Goal: Use online tool/utility: Use online tool/utility

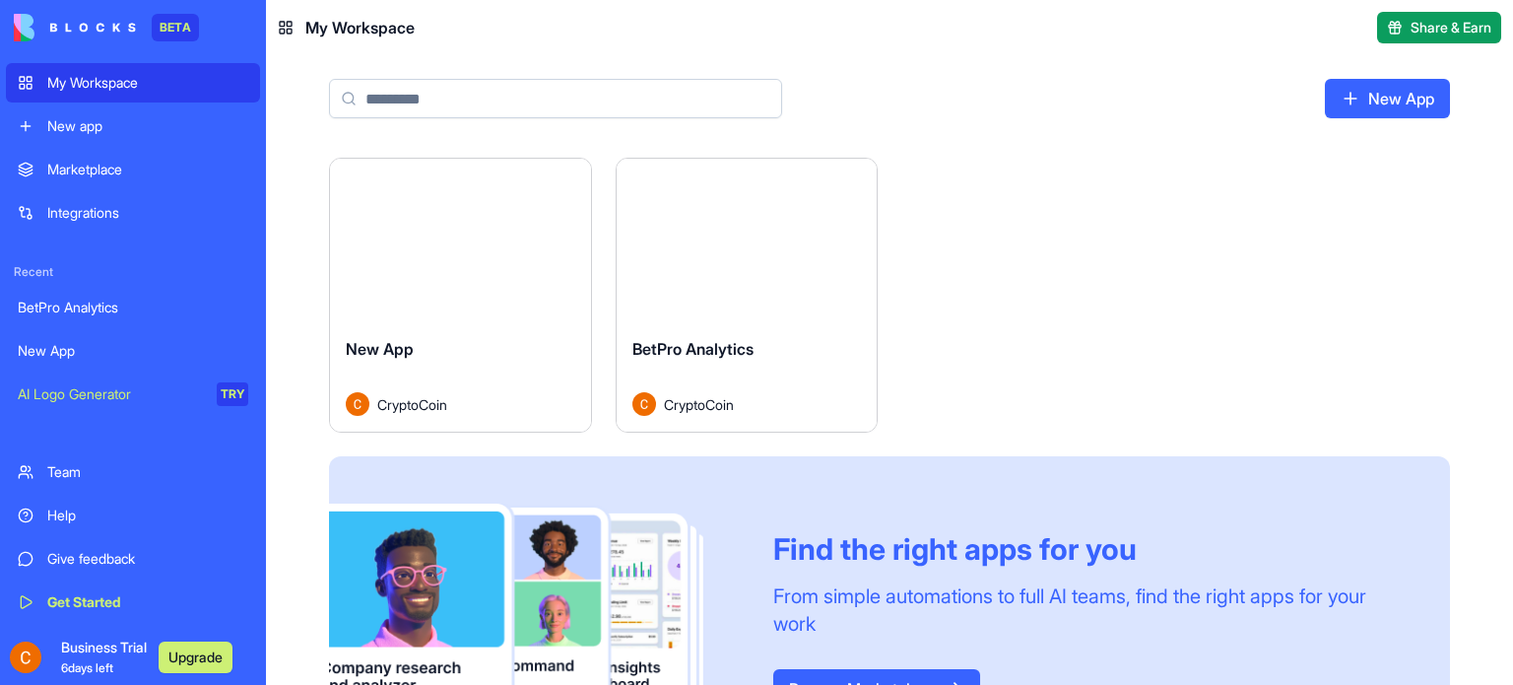
click at [501, 239] on button "Launch" at bounding box center [460, 240] width 148 height 39
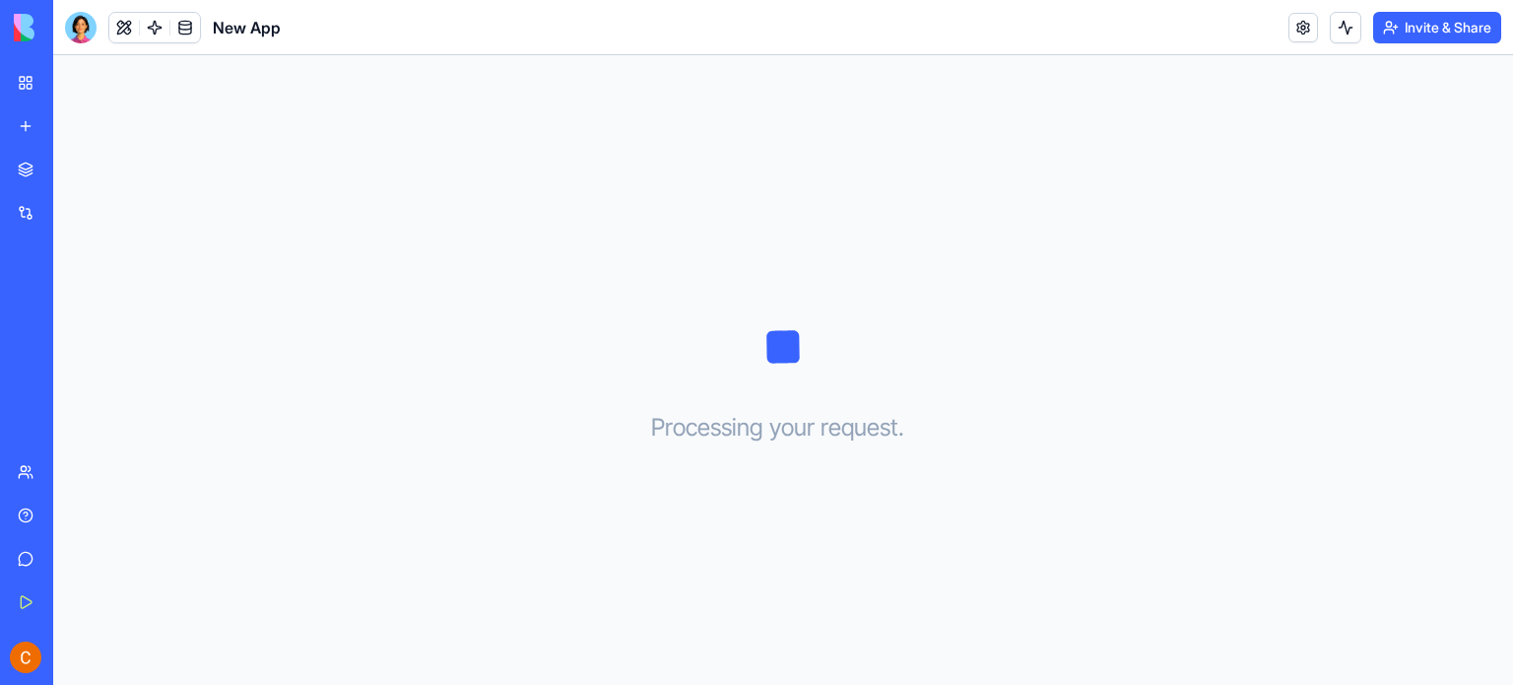
click at [23, 90] on link "My Workspace" at bounding box center [45, 82] width 79 height 39
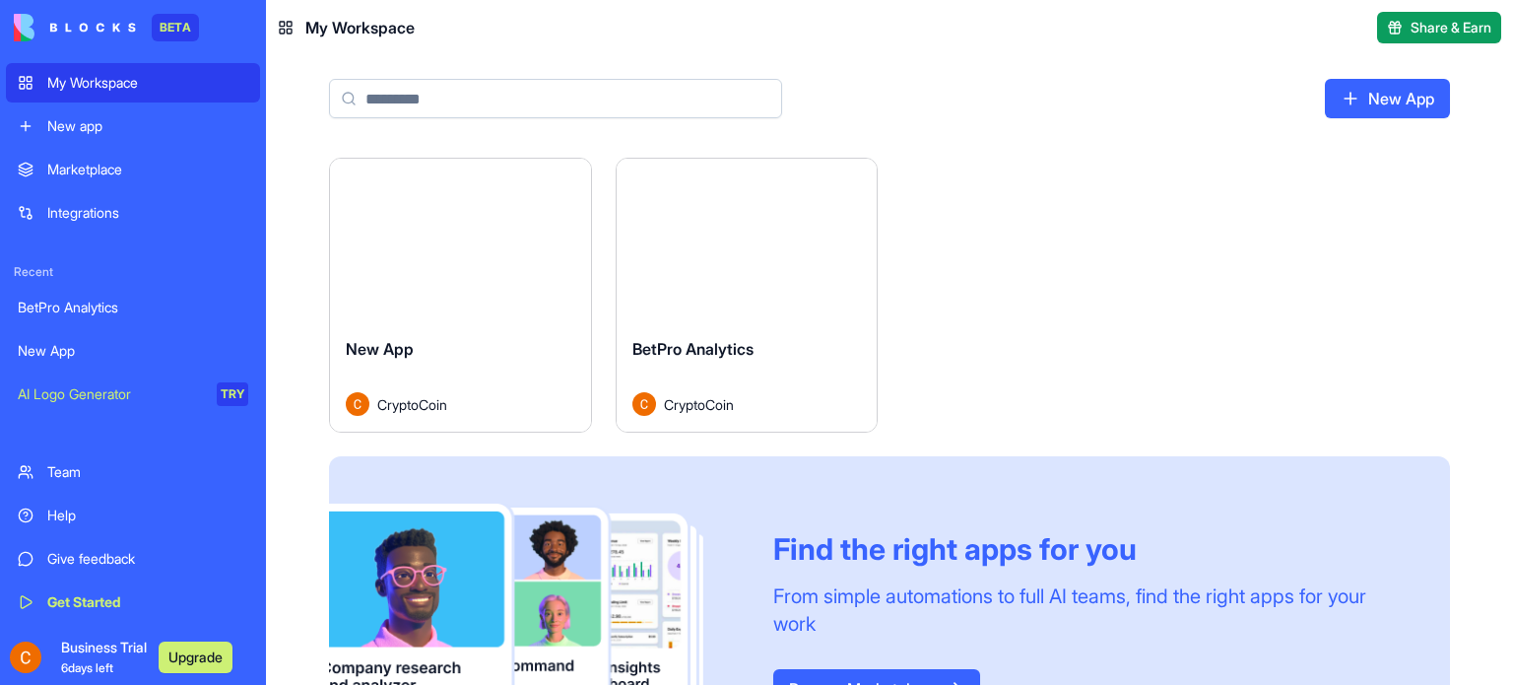
click at [708, 238] on button "Launch" at bounding box center [747, 240] width 148 height 39
